Goal: Information Seeking & Learning: Learn about a topic

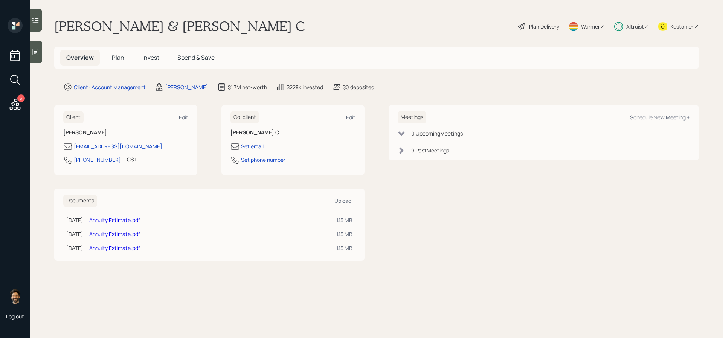
click at [159, 58] on span "Invest" at bounding box center [150, 57] width 17 height 8
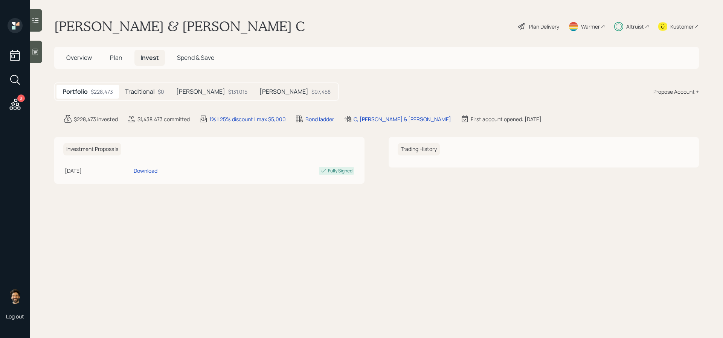
click at [141, 92] on h5 "Traditional" at bounding box center [140, 91] width 30 height 7
